Goal: Communication & Community: Answer question/provide support

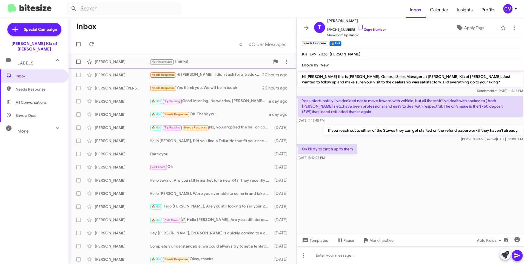
click at [204, 62] on div "Not-Interested Thanks!" at bounding box center [210, 61] width 120 height 6
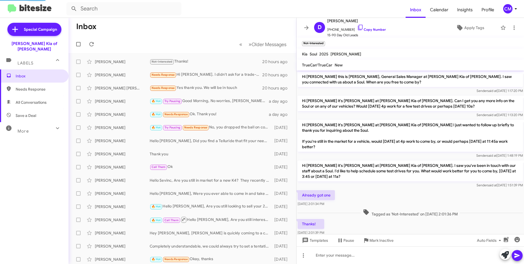
scroll to position [7, 0]
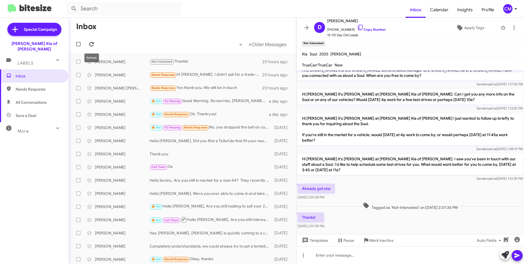
click at [95, 44] on span at bounding box center [91, 44] width 11 height 7
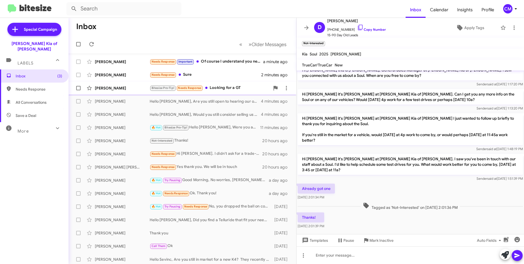
click at [135, 83] on div "[PERSON_NAME] Bitesize Pro-Tip! Needs Response Looking for a GT 5 minutes ago" at bounding box center [182, 87] width 219 height 11
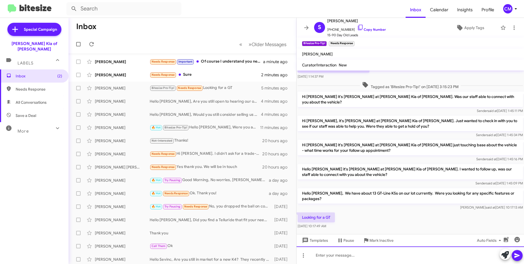
click at [420, 249] on div at bounding box center [410, 255] width 227 height 18
click at [519, 252] on icon at bounding box center [517, 255] width 7 height 7
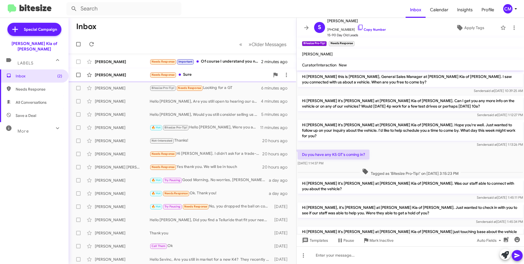
click at [135, 73] on div "[PERSON_NAME]" at bounding box center [122, 74] width 55 height 5
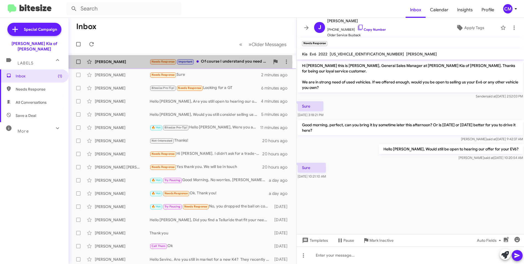
click at [127, 63] on div "[PERSON_NAME]" at bounding box center [122, 61] width 55 height 5
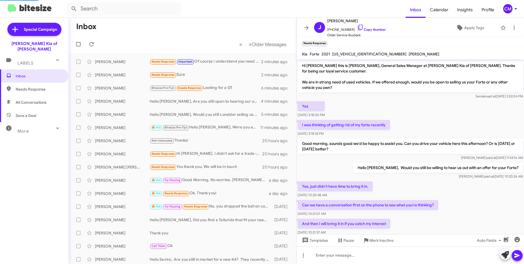
scroll to position [33, 0]
